Goal: Task Accomplishment & Management: Complete application form

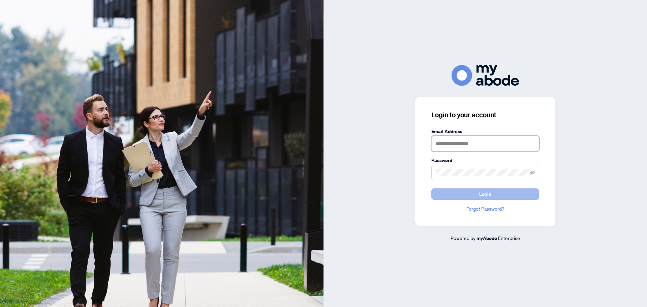
type input "**********"
click at [501, 199] on button "Login" at bounding box center [486, 194] width 108 height 11
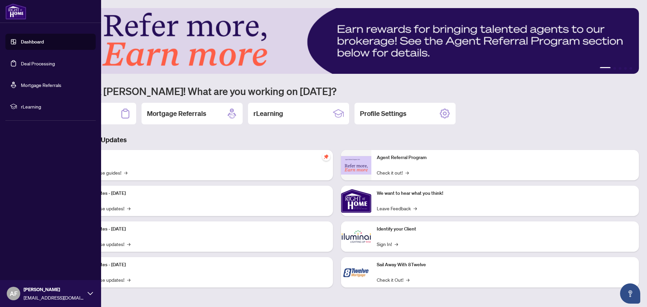
click at [23, 61] on link "Deal Processing" at bounding box center [38, 63] width 34 height 6
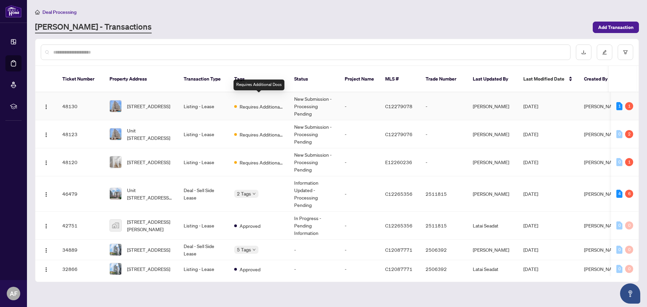
click at [249, 103] on span "Requires Additional Docs" at bounding box center [262, 106] width 44 height 7
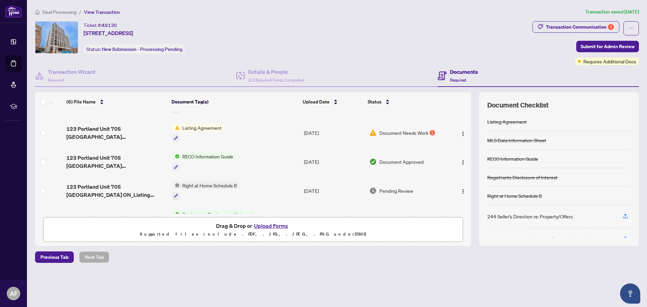
scroll to position [39, 0]
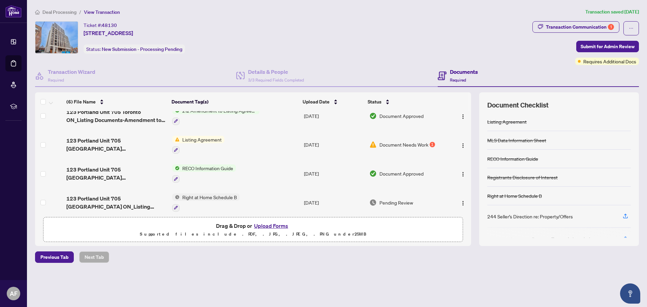
click at [400, 147] on span "Document Needs Work" at bounding box center [404, 144] width 49 height 7
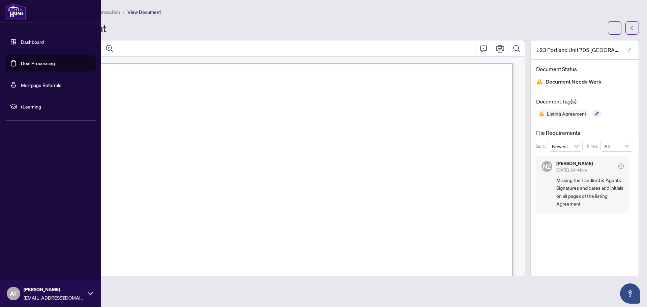
click at [21, 60] on link "Deal Processing" at bounding box center [38, 63] width 34 height 6
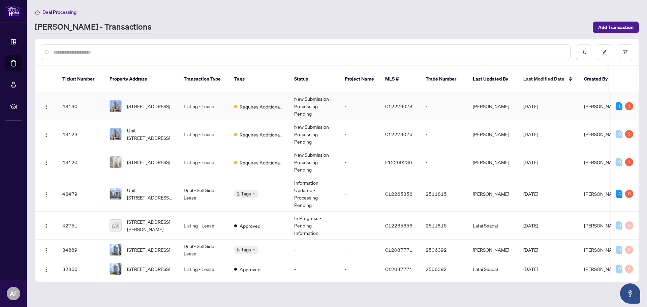
click at [216, 103] on td "Listing - Lease" at bounding box center [203, 106] width 51 height 28
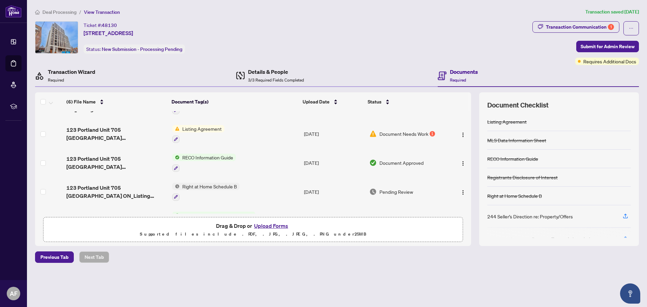
scroll to position [5, 0]
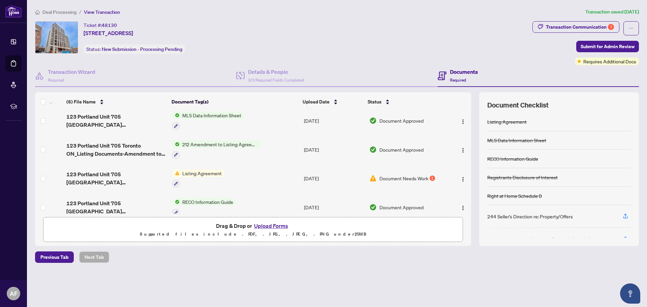
click at [292, 178] on td "Listing Agreement" at bounding box center [236, 178] width 132 height 29
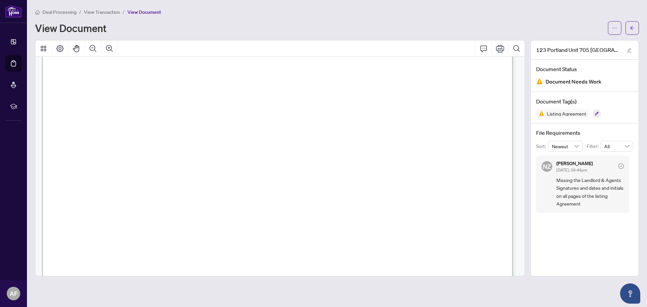
scroll to position [169, 0]
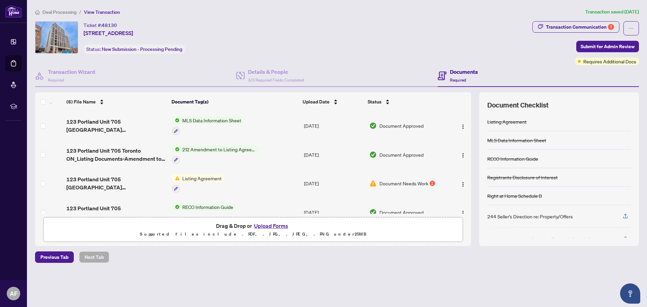
click at [276, 227] on button "Upload Forms" at bounding box center [271, 226] width 38 height 9
click at [274, 224] on button "Upload Forms" at bounding box center [271, 226] width 38 height 9
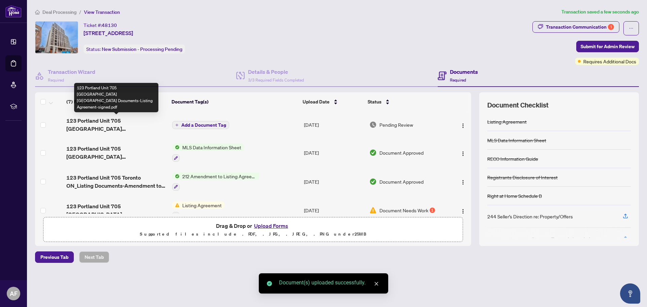
click at [132, 129] on span "123 Portland Unit 705 [GEOGRAPHIC_DATA] [GEOGRAPHIC_DATA] Documents-Listing Agr…" at bounding box center [116, 125] width 100 height 16
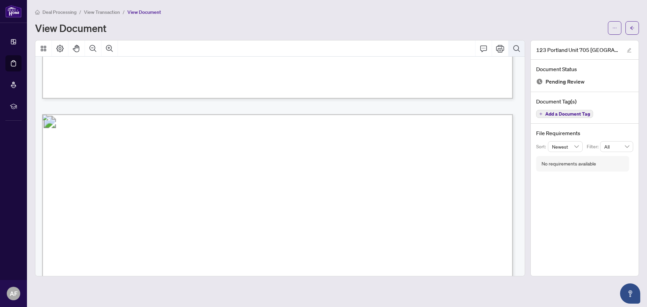
scroll to position [573, 0]
click at [634, 28] on icon "arrow-left" at bounding box center [633, 28] width 4 height 4
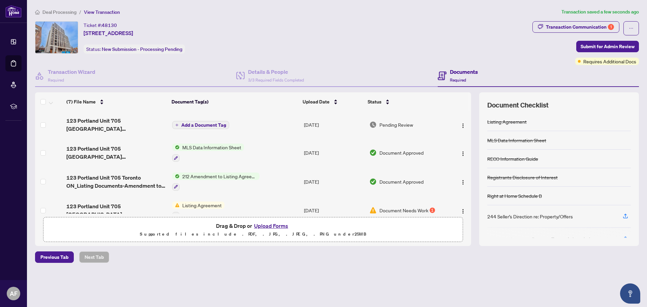
click at [210, 121] on button "Add a Document Tag" at bounding box center [200, 125] width 57 height 8
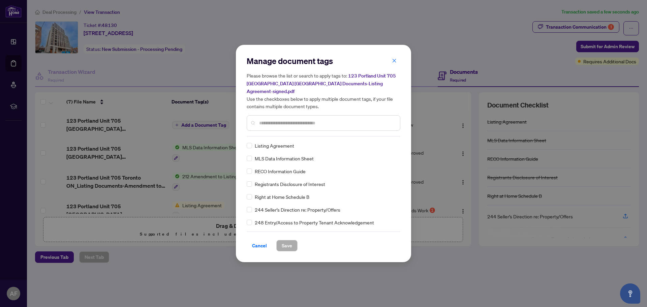
click at [267, 143] on span "Listing Agreement" at bounding box center [274, 145] width 39 height 7
click at [284, 240] on span "Save" at bounding box center [287, 245] width 10 height 11
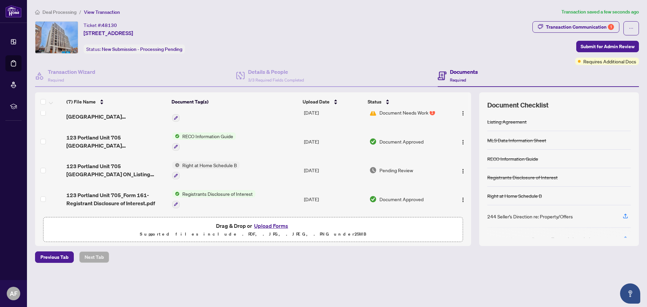
scroll to position [34, 0]
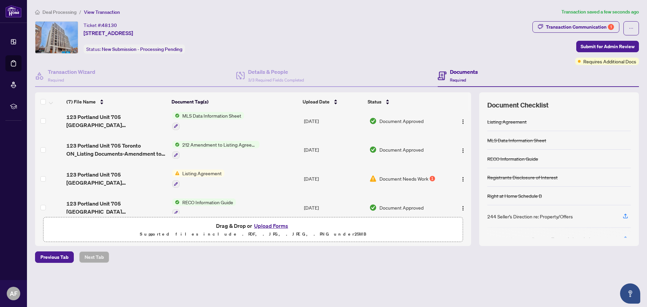
click at [279, 226] on button "Upload Forms" at bounding box center [271, 226] width 38 height 9
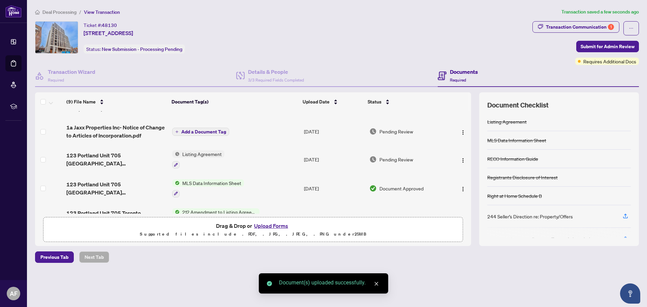
scroll to position [0, 0]
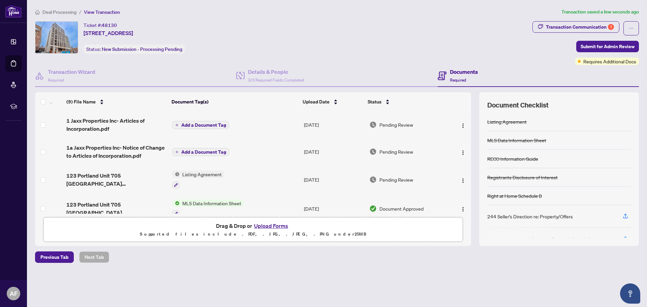
click at [206, 123] on span "Add a Document Tag" at bounding box center [203, 125] width 45 height 5
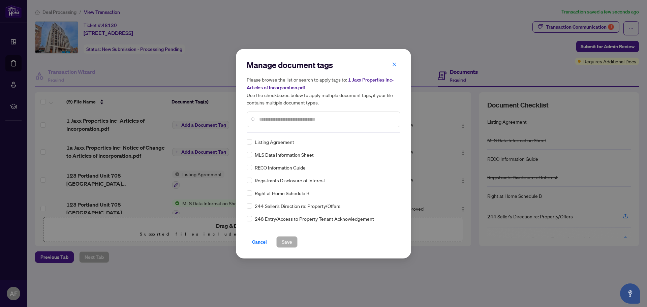
click at [283, 135] on div "Manage document tags Please browse the list or search to apply tags to: 1 Jaxx …" at bounding box center [324, 154] width 154 height 188
click at [282, 115] on div at bounding box center [324, 120] width 154 height 16
click at [282, 116] on input "text" at bounding box center [327, 119] width 136 height 7
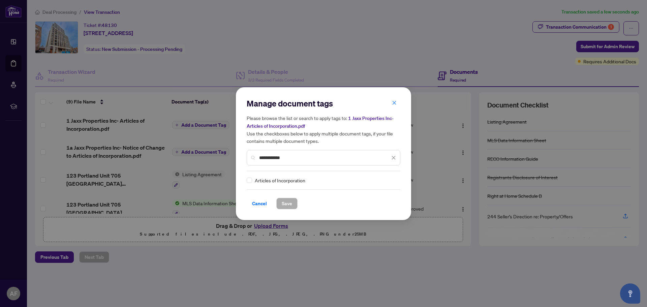
type input "**********"
click at [253, 180] on div "Articles of Incorporation" at bounding box center [322, 180] width 150 height 7
click at [280, 201] on button "Save" at bounding box center [287, 203] width 21 height 11
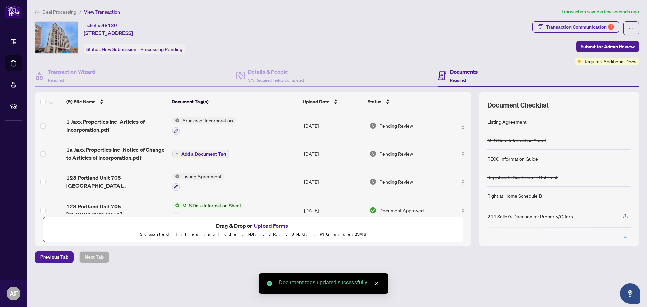
click at [218, 153] on span "Add a Document Tag" at bounding box center [203, 154] width 45 height 5
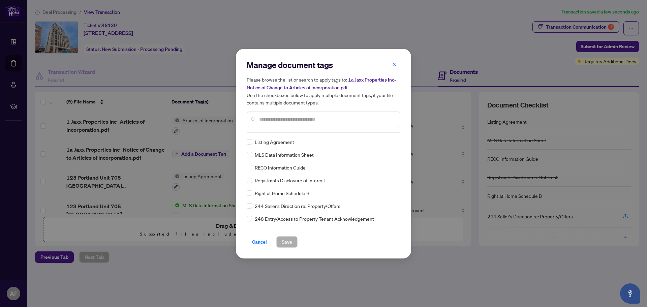
click at [270, 116] on input "text" at bounding box center [327, 119] width 136 height 7
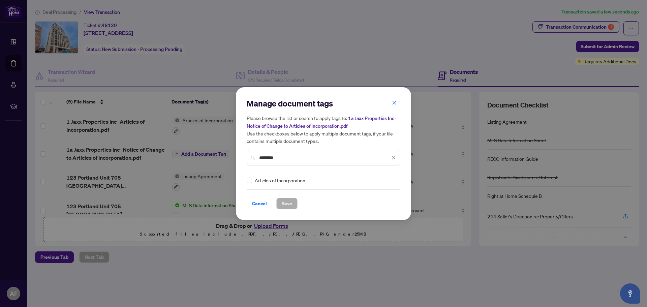
type input "********"
click at [282, 205] on span "Save" at bounding box center [287, 203] width 10 height 11
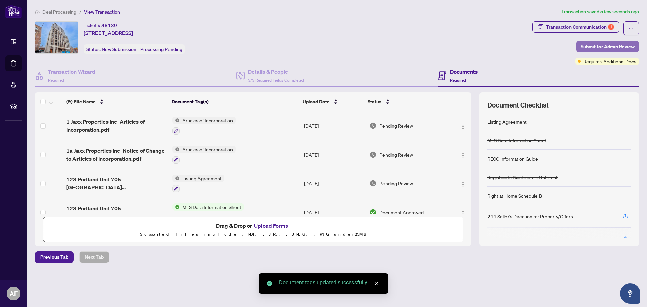
click at [590, 46] on span "Submit for Admin Review" at bounding box center [608, 46] width 54 height 11
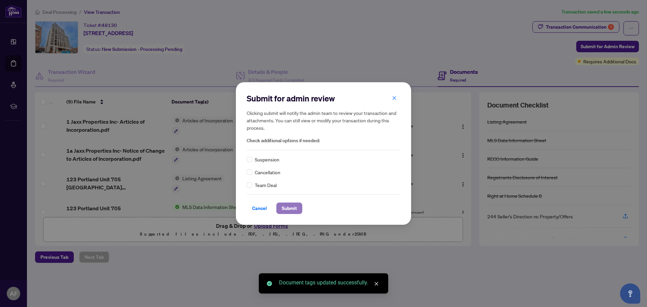
click at [283, 206] on span "Submit" at bounding box center [289, 208] width 15 height 11
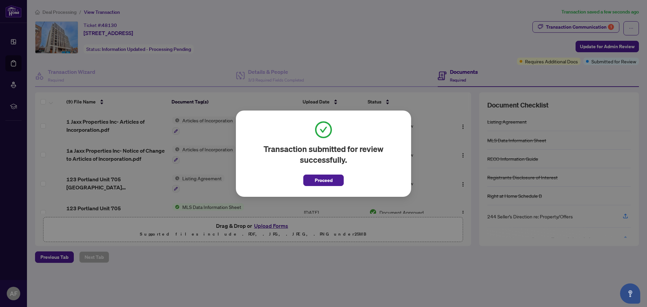
click at [331, 180] on span "Proceed" at bounding box center [324, 180] width 18 height 11
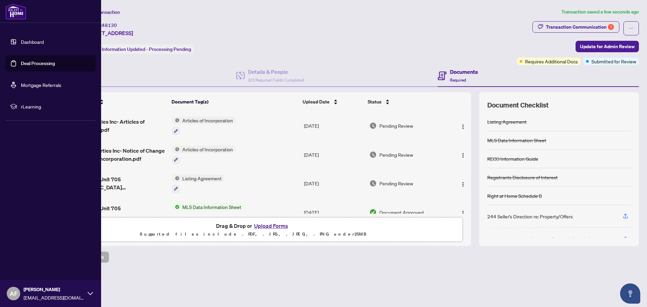
drag, startPoint x: 34, startPoint y: 58, endPoint x: 54, endPoint y: 78, distance: 28.1
click at [34, 60] on link "Deal Processing" at bounding box center [38, 63] width 34 height 6
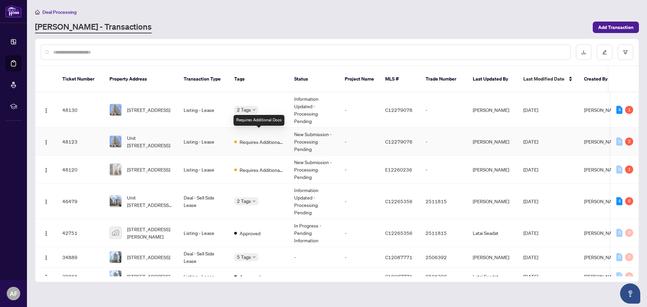
click at [253, 138] on span "Requires Additional Docs" at bounding box center [262, 141] width 44 height 7
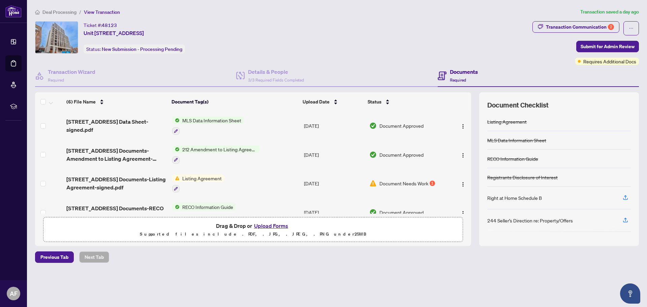
click at [267, 224] on button "Upload Forms" at bounding box center [271, 226] width 38 height 9
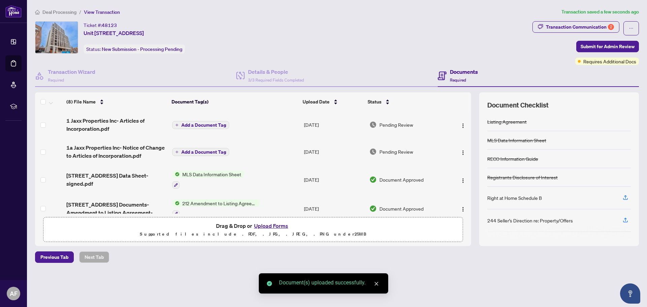
click at [208, 127] on span "Add a Document Tag" at bounding box center [203, 125] width 45 height 5
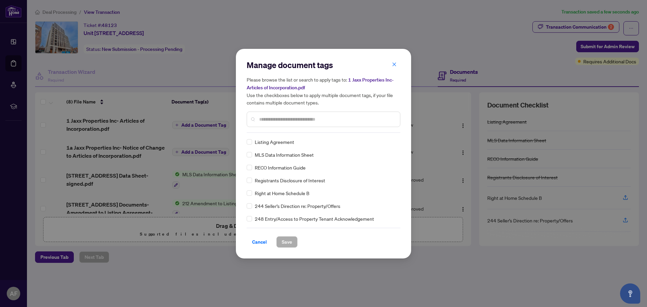
click at [279, 117] on input "text" at bounding box center [327, 119] width 136 height 7
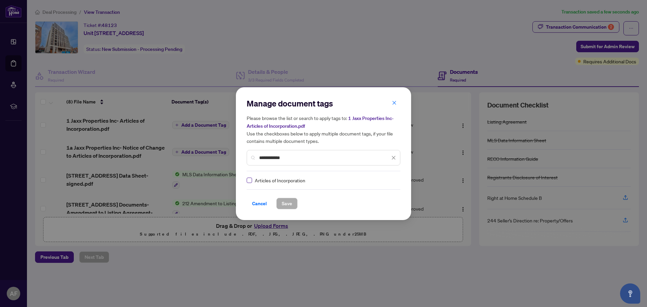
type input "**********"
click at [250, 183] on label at bounding box center [249, 180] width 5 height 7
click at [285, 202] on span "Save" at bounding box center [287, 203] width 10 height 11
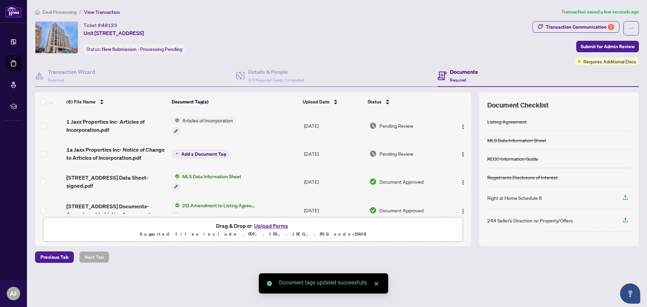
click at [206, 152] on span "Add a Document Tag" at bounding box center [203, 154] width 45 height 5
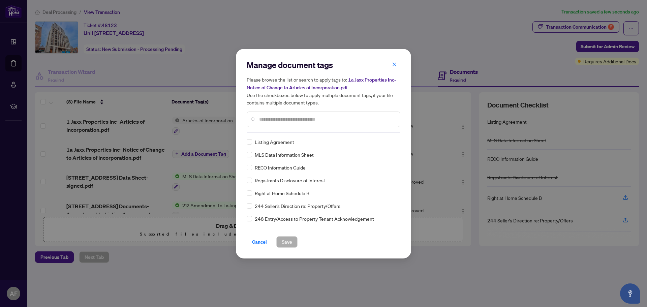
click at [282, 116] on input "text" at bounding box center [327, 119] width 136 height 7
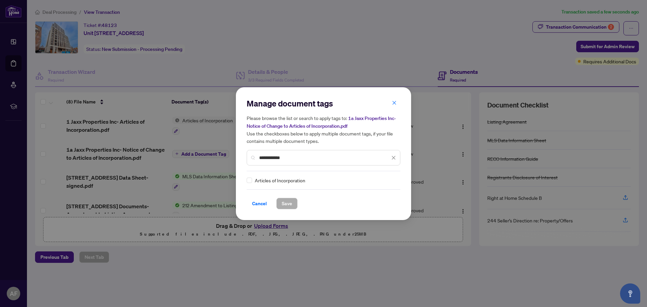
type input "**********"
click at [271, 180] on span "Articles of Incorporation" at bounding box center [280, 180] width 51 height 7
click at [288, 210] on div "**********" at bounding box center [323, 153] width 175 height 133
click at [295, 201] on button "Save" at bounding box center [287, 203] width 21 height 11
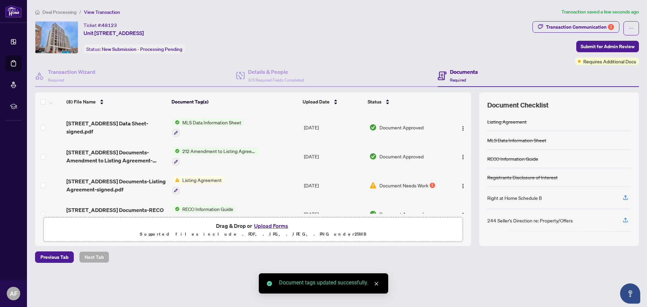
scroll to position [67, 0]
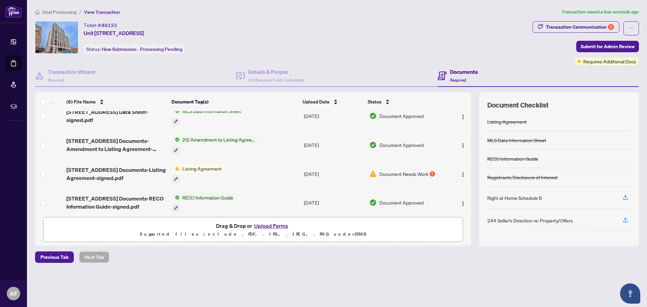
click at [387, 171] on span "Document Needs Work" at bounding box center [404, 173] width 49 height 7
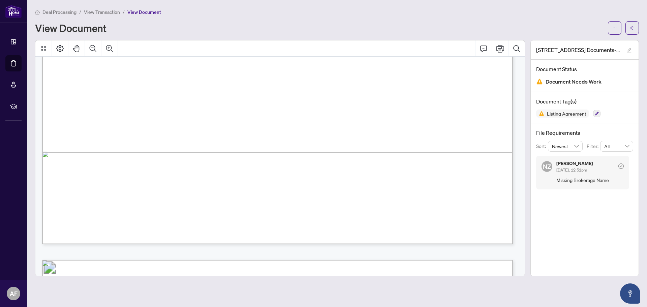
scroll to position [1643, 0]
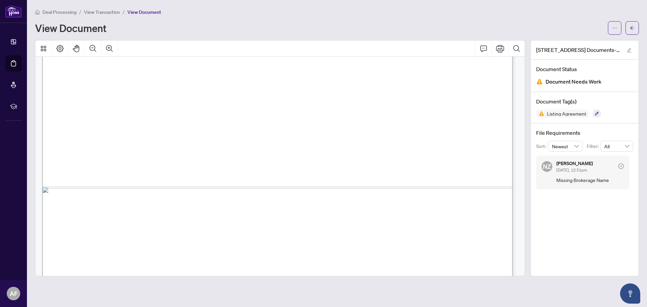
click at [99, 13] on span "View Transaction" at bounding box center [102, 12] width 36 height 6
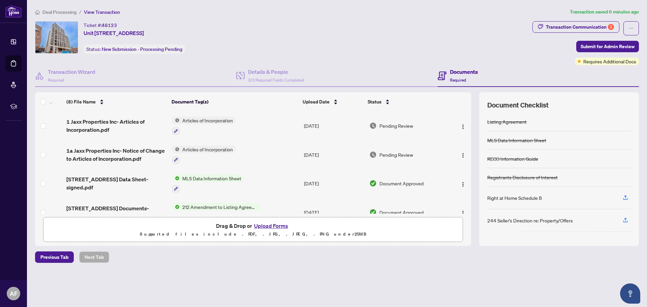
click at [261, 224] on button "Upload Forms" at bounding box center [271, 226] width 38 height 9
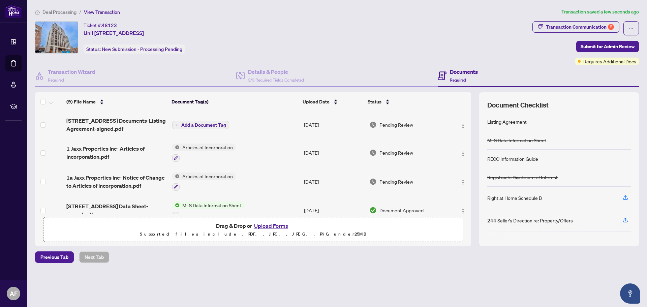
click at [200, 123] on span "Add a Document Tag" at bounding box center [203, 125] width 45 height 5
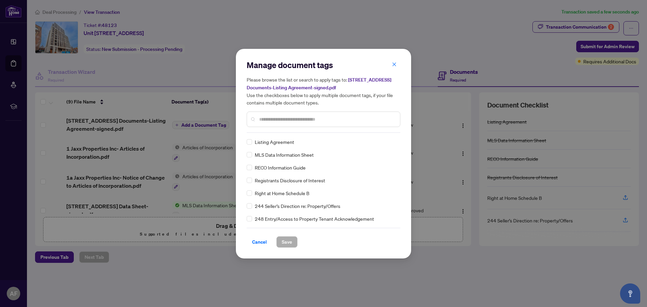
click at [286, 142] on span "Listing Agreement" at bounding box center [274, 141] width 39 height 7
click at [249, 138] on label at bounding box center [249, 141] width 5 height 7
click at [290, 239] on span "Save" at bounding box center [287, 242] width 10 height 11
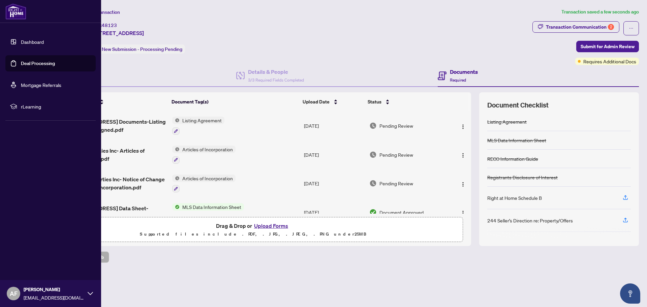
click at [21, 63] on link "Deal Processing" at bounding box center [38, 63] width 34 height 6
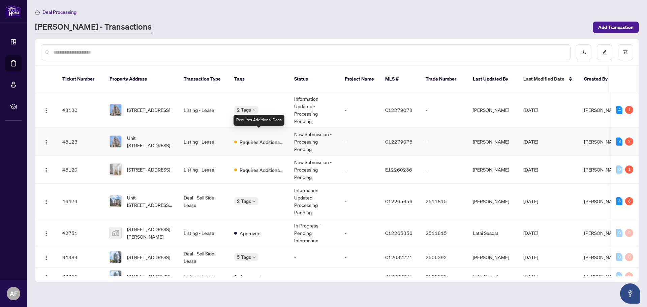
click at [246, 138] on span "Requires Additional Docs" at bounding box center [262, 141] width 44 height 7
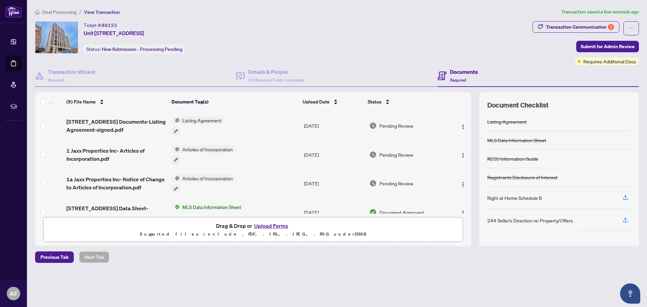
scroll to position [67, 0]
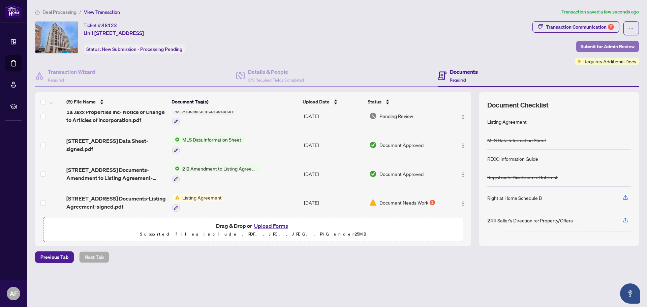
click at [589, 48] on span "Submit for Admin Review" at bounding box center [608, 46] width 54 height 11
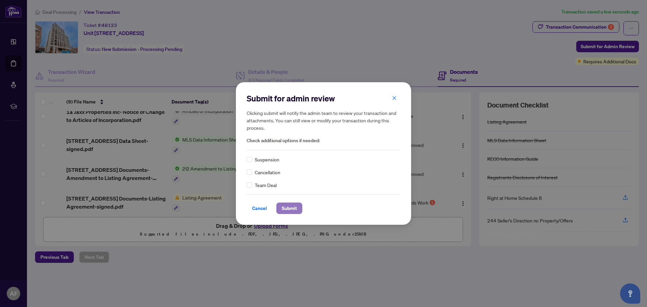
click at [291, 204] on span "Submit" at bounding box center [289, 208] width 15 height 11
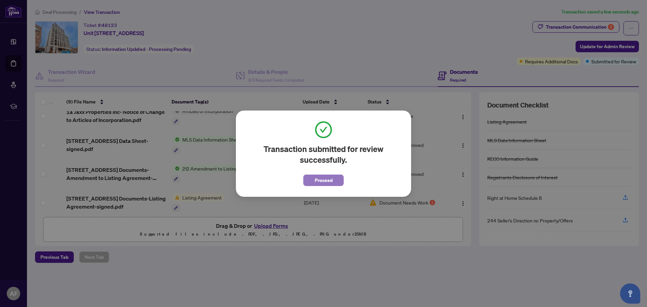
click at [329, 179] on span "Proceed" at bounding box center [324, 180] width 18 height 11
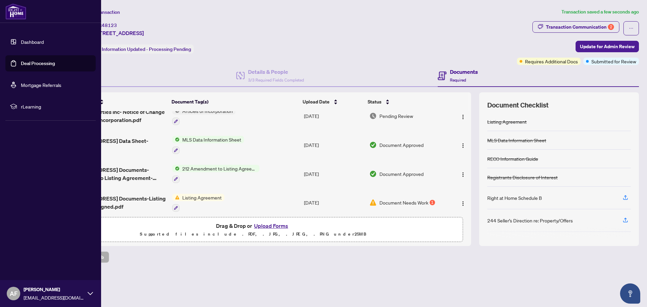
click at [21, 62] on link "Deal Processing" at bounding box center [38, 63] width 34 height 6
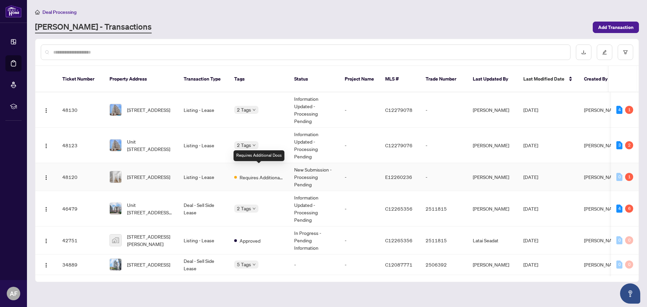
click at [264, 174] on span "Requires Additional Docs" at bounding box center [262, 177] width 44 height 7
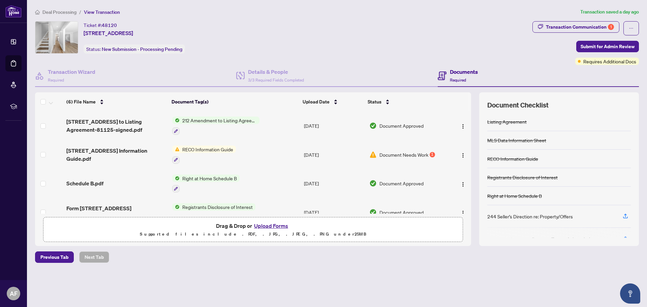
click at [228, 151] on span "RECO Information Guide" at bounding box center [208, 149] width 56 height 7
click at [205, 184] on span "RECO Information Guide" at bounding box center [202, 182] width 56 height 7
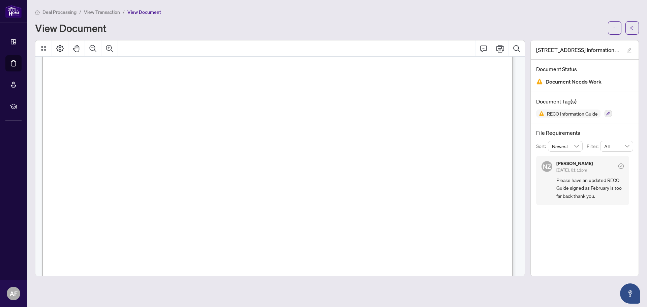
scroll to position [135, 0]
click at [99, 12] on span "View Transaction" at bounding box center [102, 12] width 36 height 6
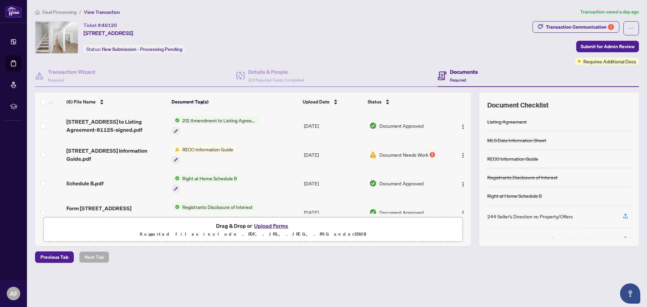
click at [268, 228] on button "Upload Forms" at bounding box center [271, 226] width 38 height 9
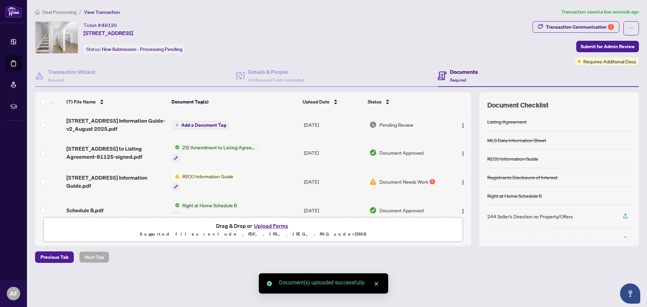
click at [214, 126] on span "Add a Document Tag" at bounding box center [203, 125] width 45 height 5
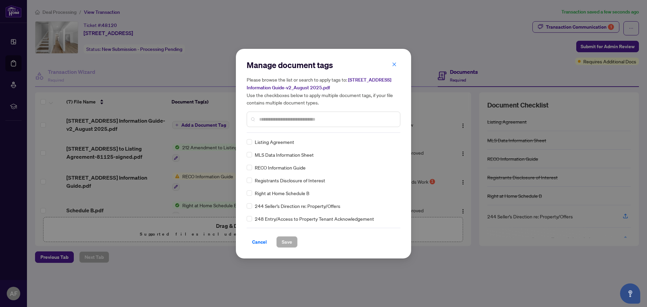
click at [278, 167] on span "RECO Information Guide" at bounding box center [280, 167] width 51 height 7
click at [286, 241] on span "Save" at bounding box center [287, 242] width 10 height 11
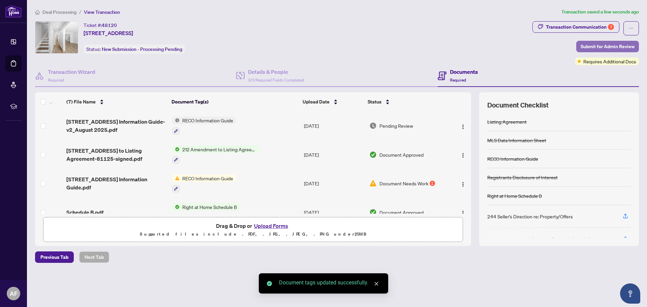
click at [614, 47] on span "Submit for Admin Review" at bounding box center [608, 46] width 54 height 11
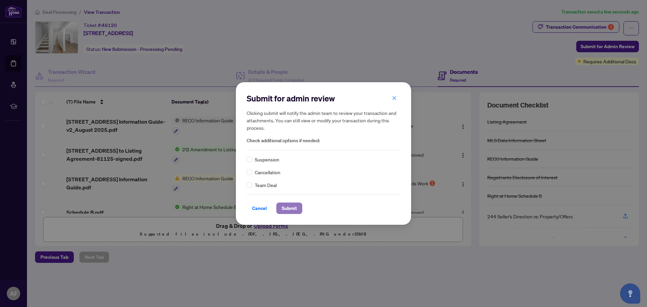
click at [288, 207] on span "Submit" at bounding box center [289, 208] width 15 height 11
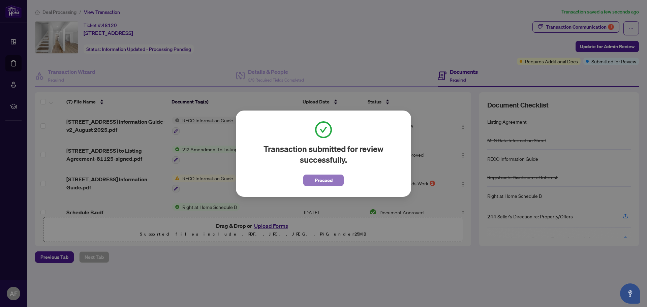
click at [340, 178] on button "Proceed" at bounding box center [324, 180] width 40 height 11
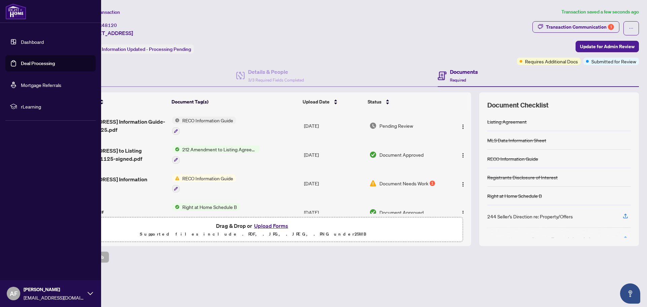
click at [21, 65] on link "Deal Processing" at bounding box center [38, 63] width 34 height 6
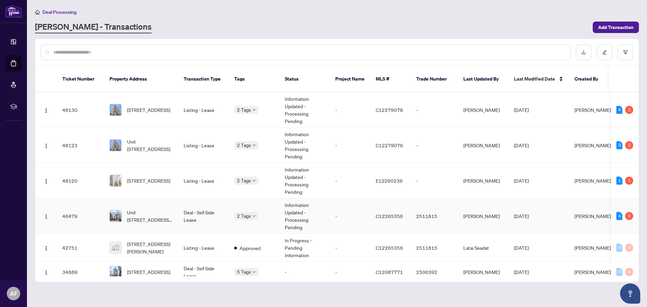
click at [159, 209] on span "Unit [STREET_ADDRESS][PERSON_NAME]" at bounding box center [150, 216] width 46 height 15
